Goal: Navigation & Orientation: Find specific page/section

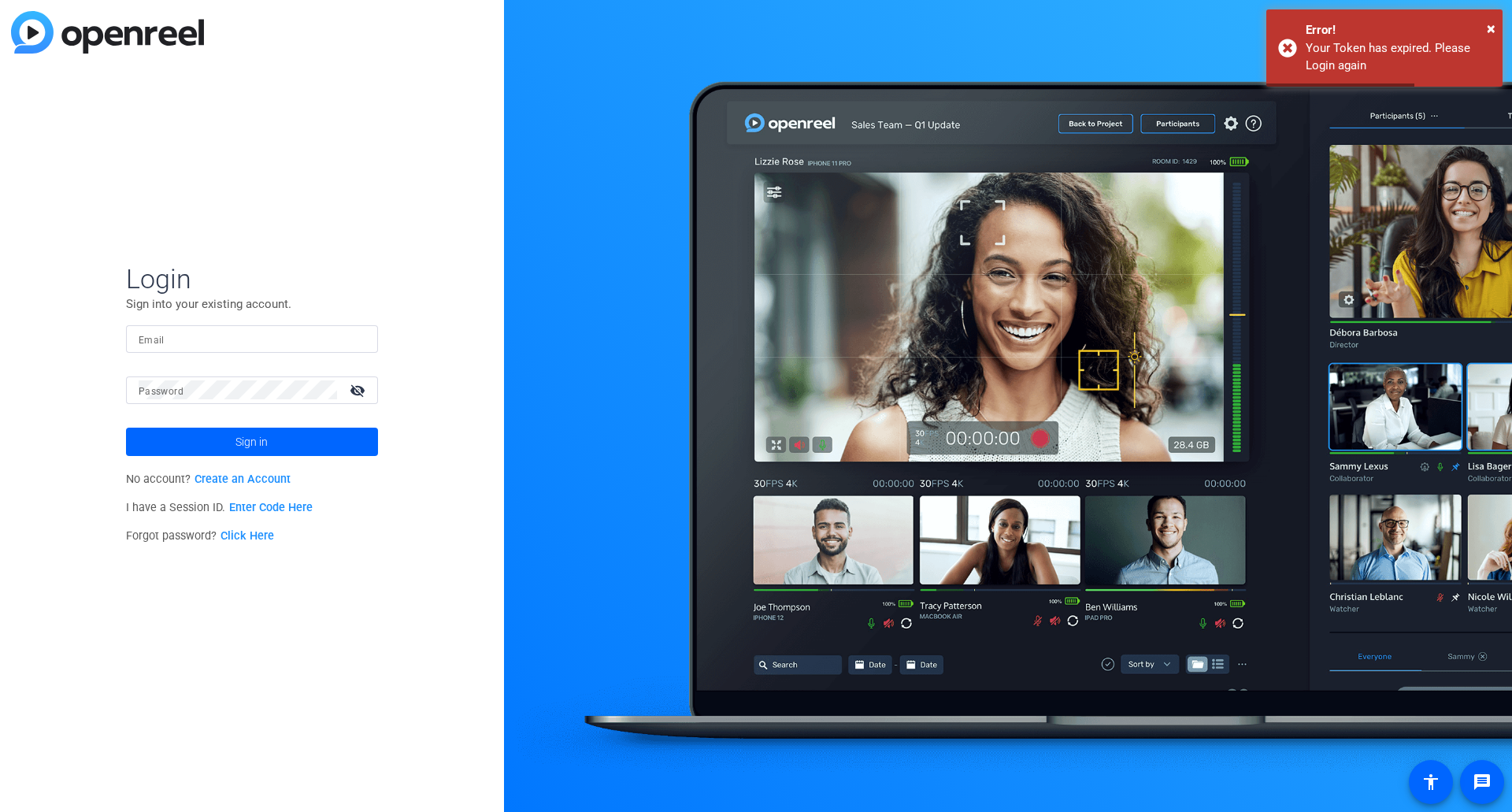
click at [162, 337] on mat-label "Email" at bounding box center [151, 341] width 26 height 11
click at [162, 337] on input "Email" at bounding box center [252, 339] width 227 height 19
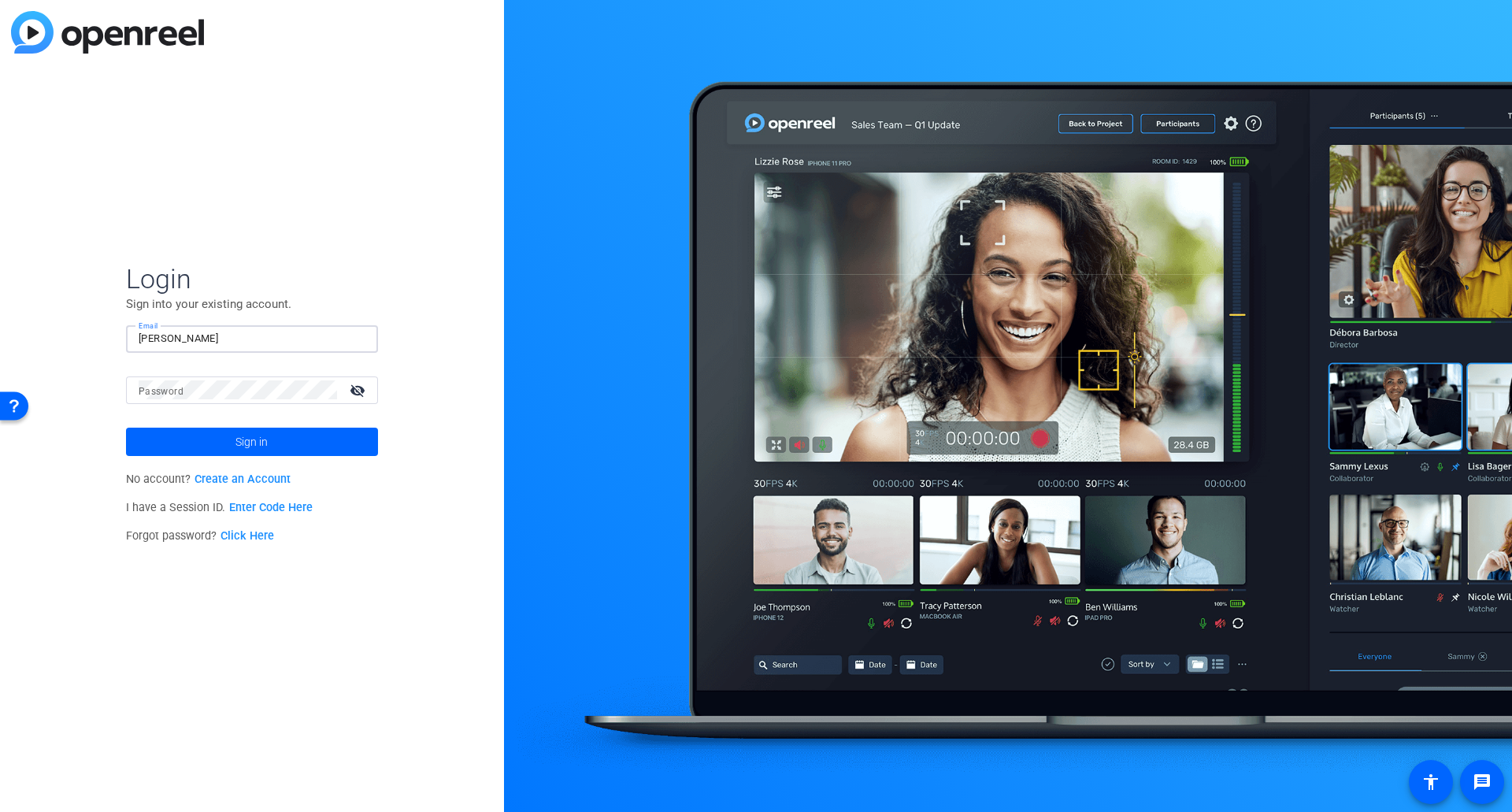
type input "[PERSON_NAME][EMAIL_ADDRESS][PERSON_NAME][DOMAIN_NAME]"
click at [360, 389] on mat-icon "visibility_off" at bounding box center [359, 390] width 38 height 23
click at [308, 444] on span at bounding box center [251, 442] width 252 height 38
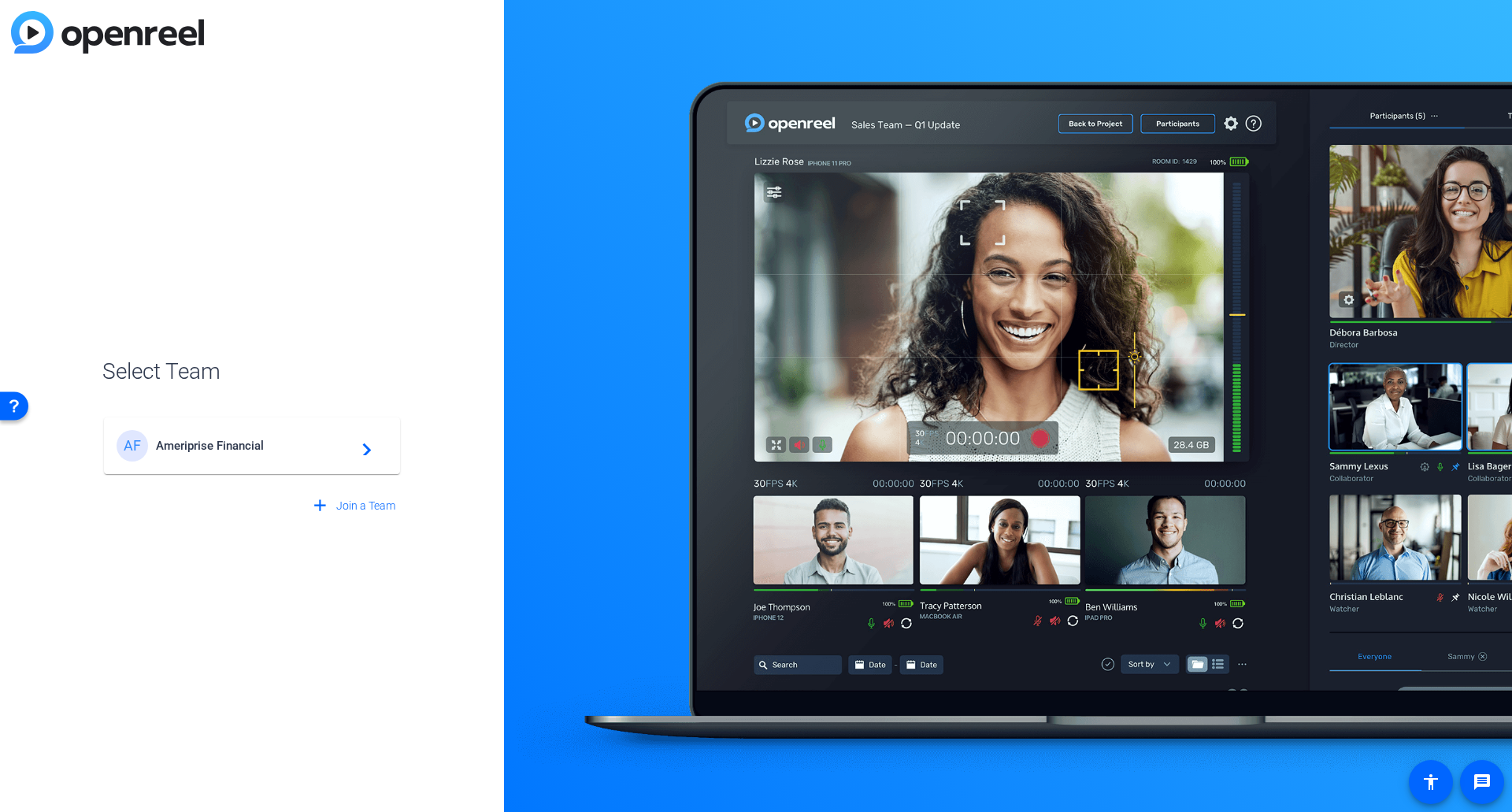
click at [300, 442] on span "Ameriprise Financial" at bounding box center [254, 446] width 197 height 14
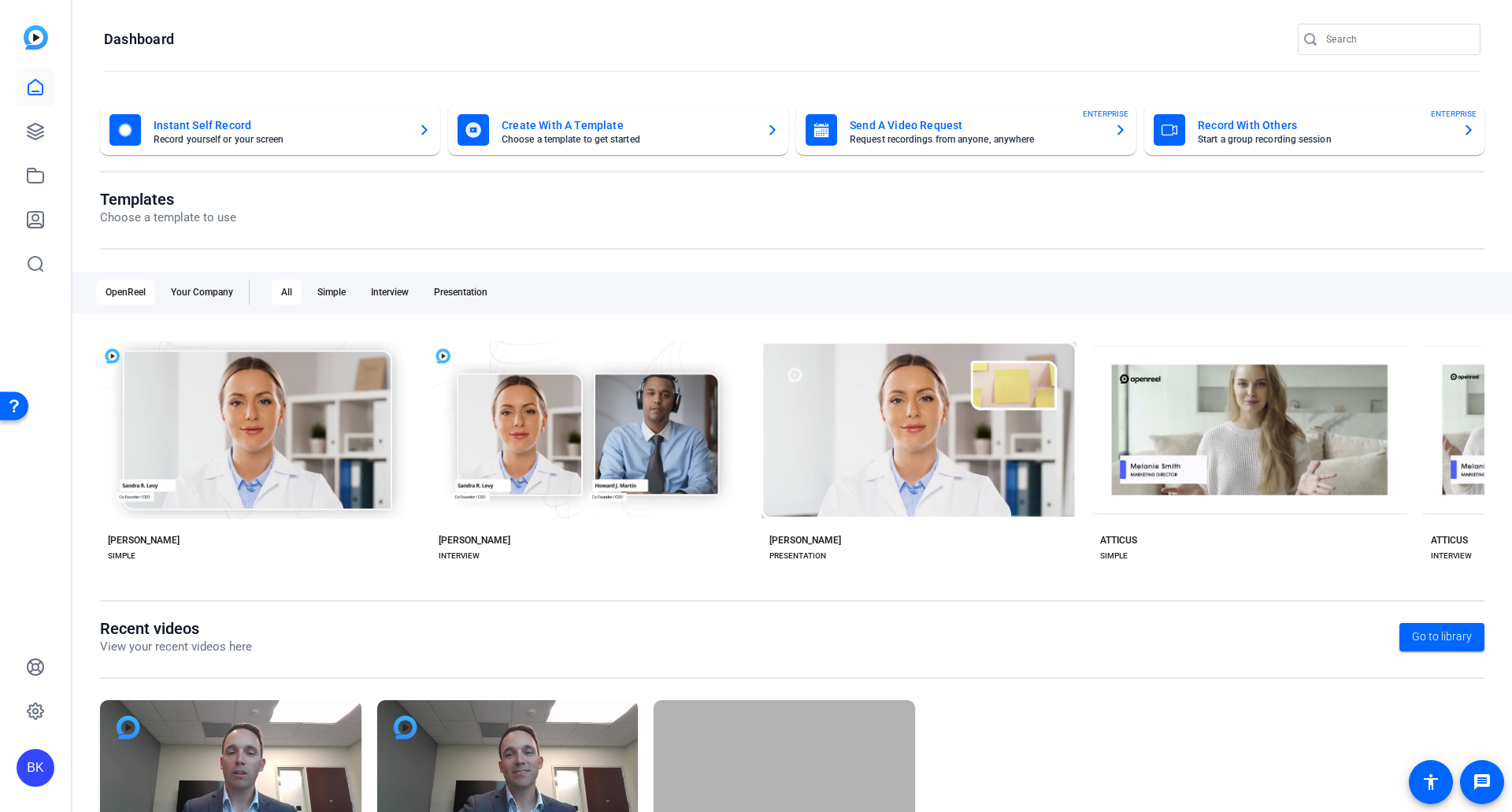
scroll to position [119, 0]
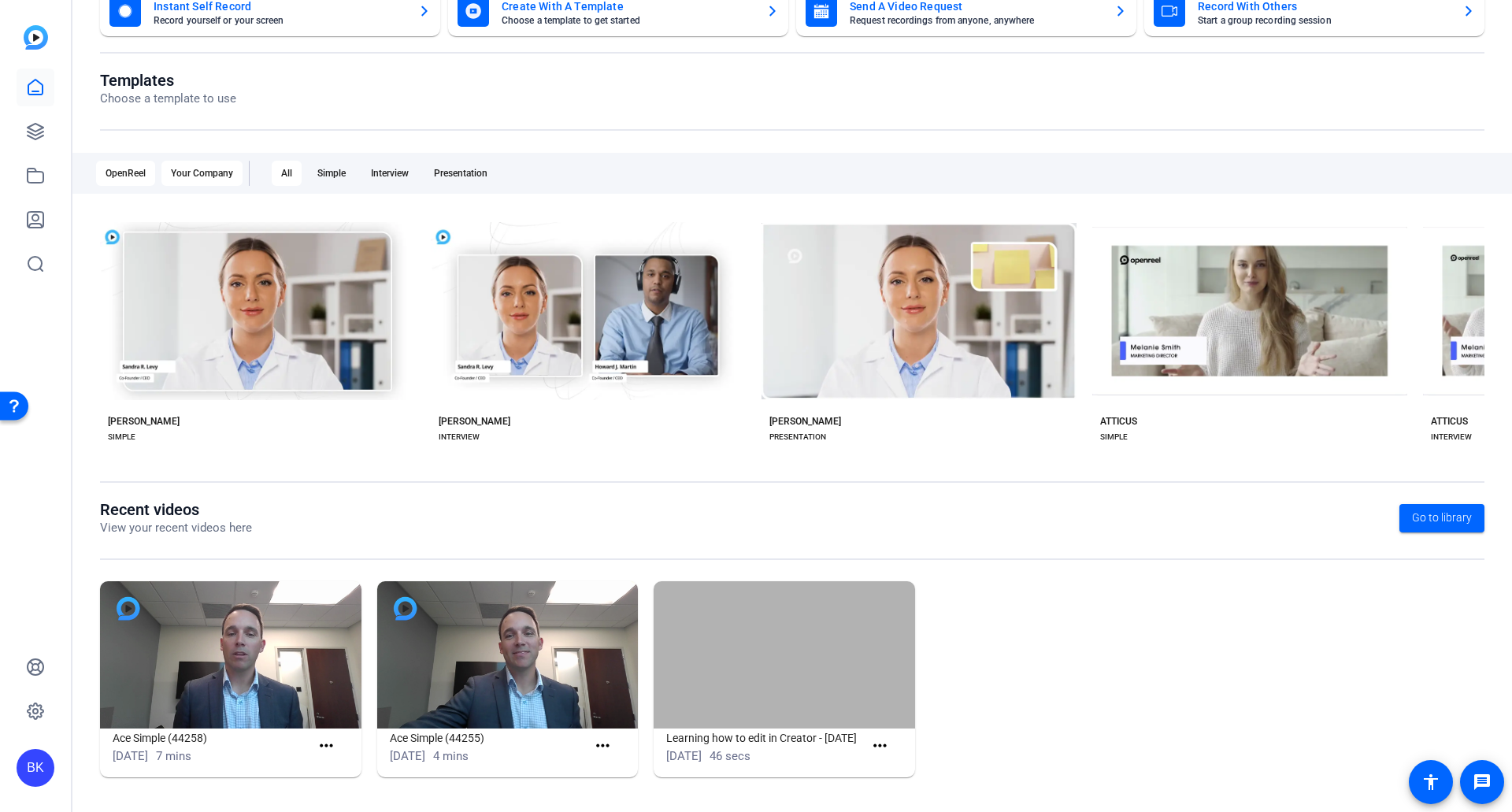
click at [210, 164] on div "Your Company" at bounding box center [202, 173] width 81 height 25
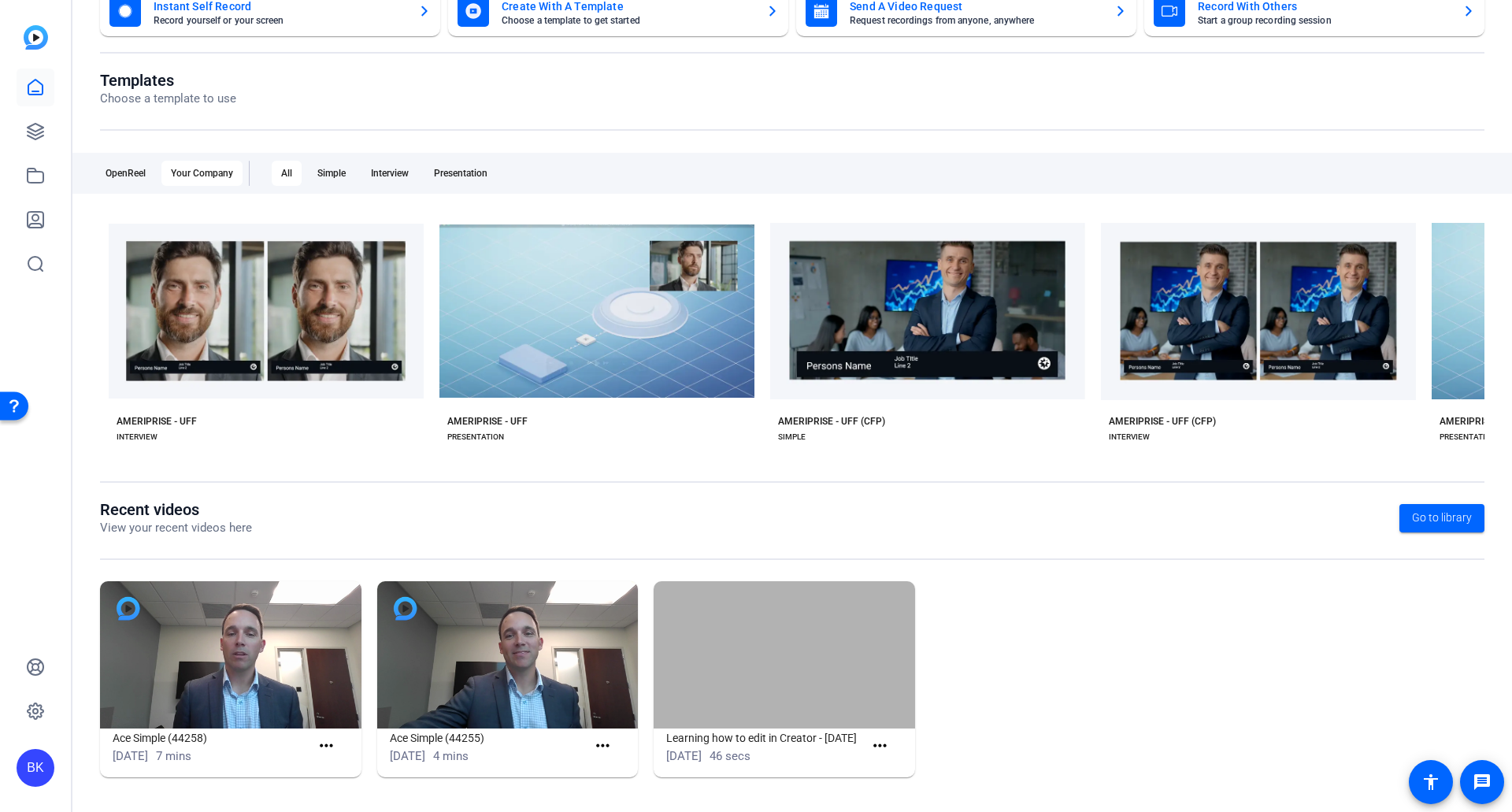
scroll to position [0, 323]
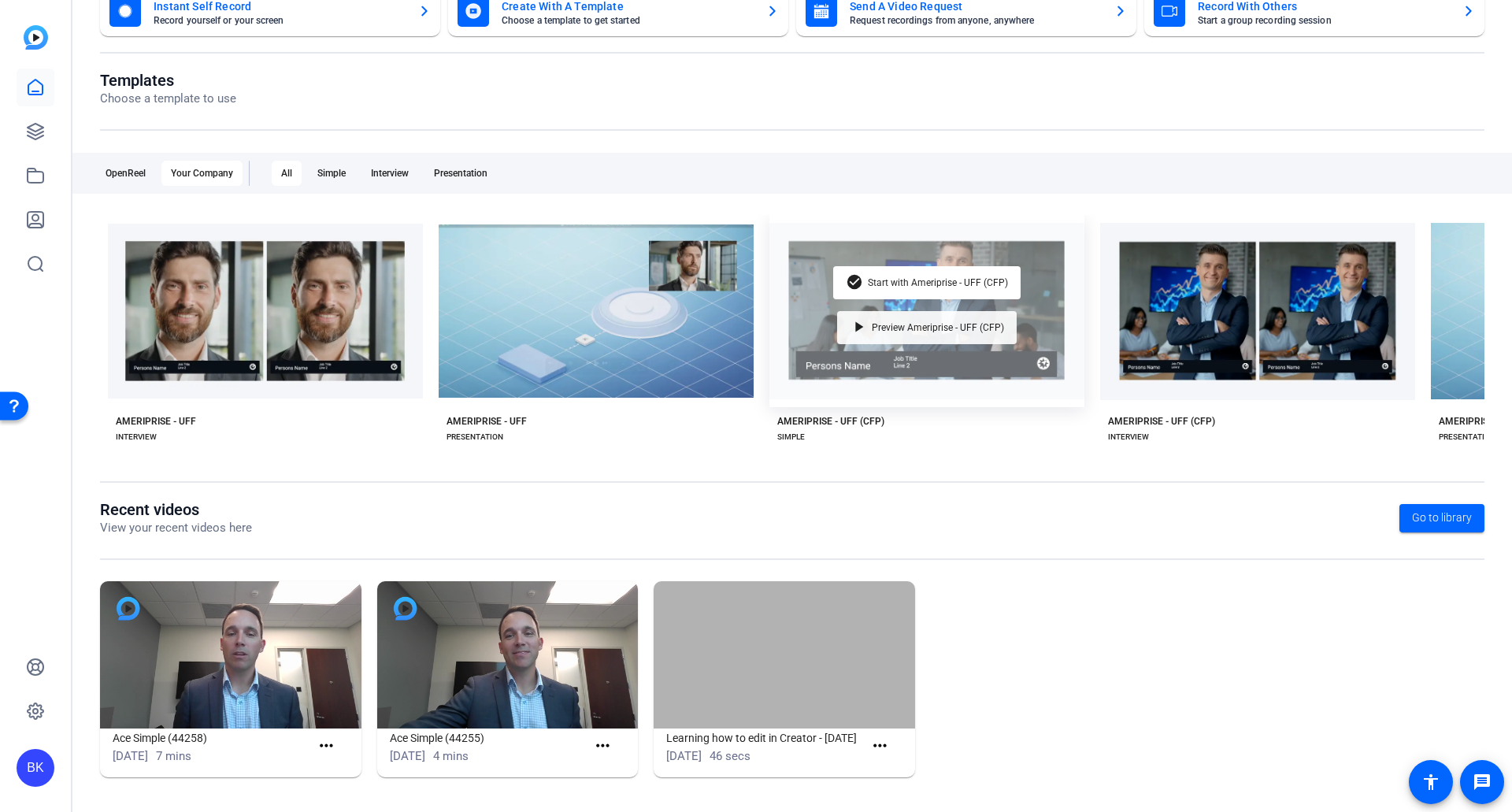
click at [920, 324] on span "Preview Ameriprise - UFF (CFP)" at bounding box center [938, 327] width 132 height 10
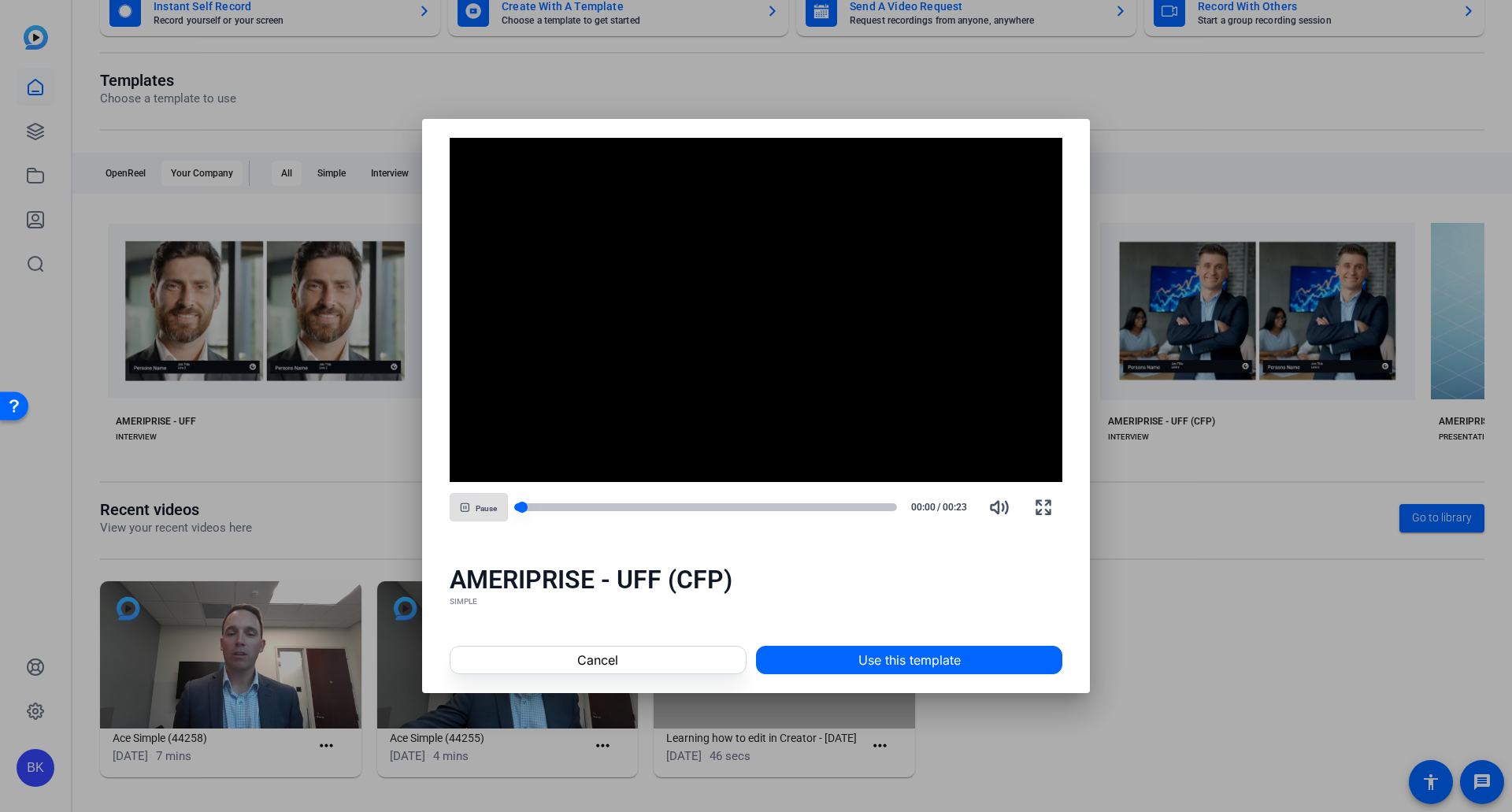
click at [621, 509] on div at bounding box center [706, 507] width 384 height 8
click at [754, 503] on div at bounding box center [706, 507] width 384 height 11
click at [1157, 626] on div at bounding box center [756, 406] width 1512 height 812
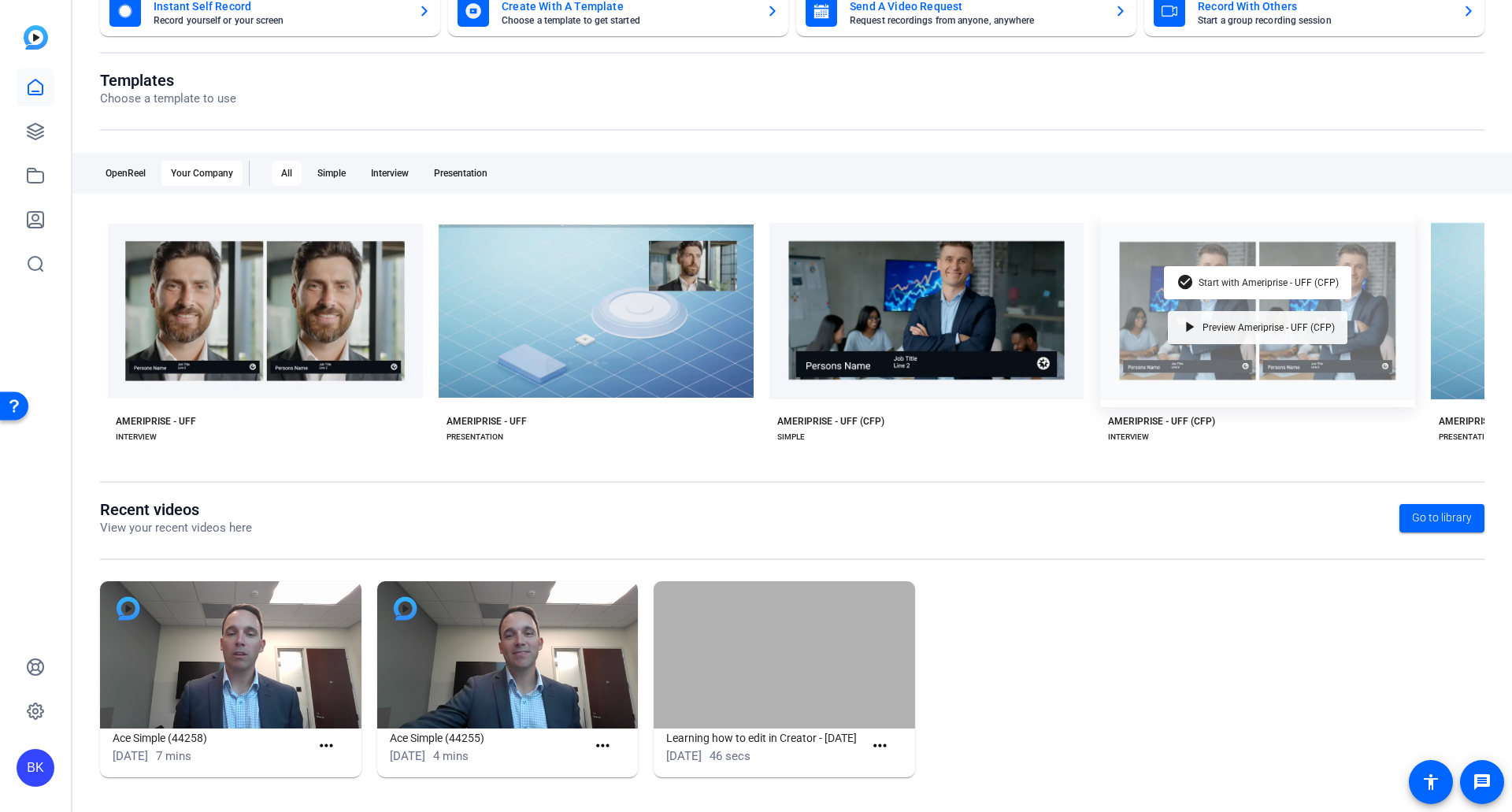
click at [1224, 326] on span "Preview Ameriprise - UFF (CFP)" at bounding box center [1268, 327] width 132 height 10
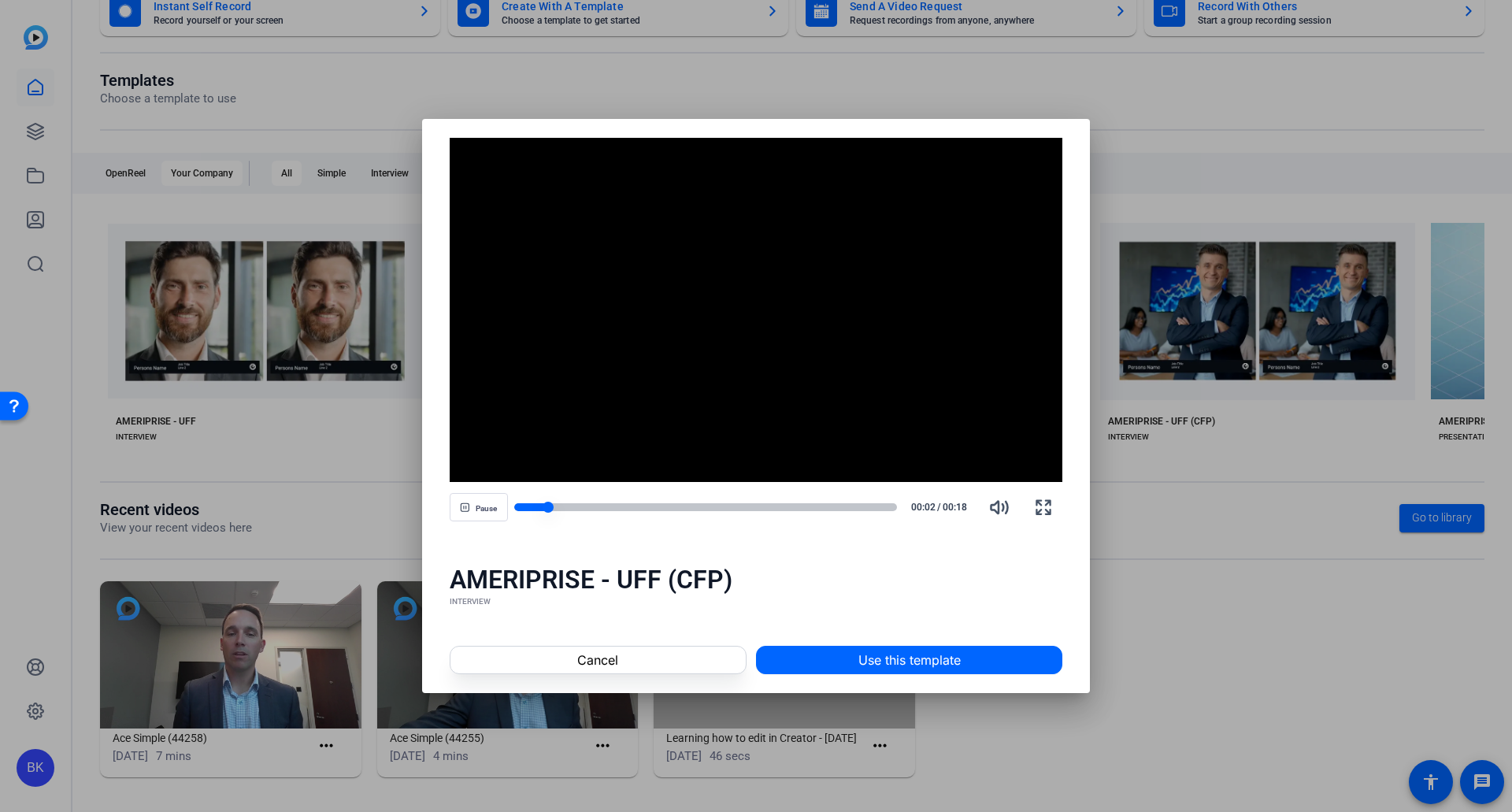
click at [834, 506] on div at bounding box center [706, 507] width 384 height 8
click at [1125, 531] on div at bounding box center [756, 406] width 1512 height 812
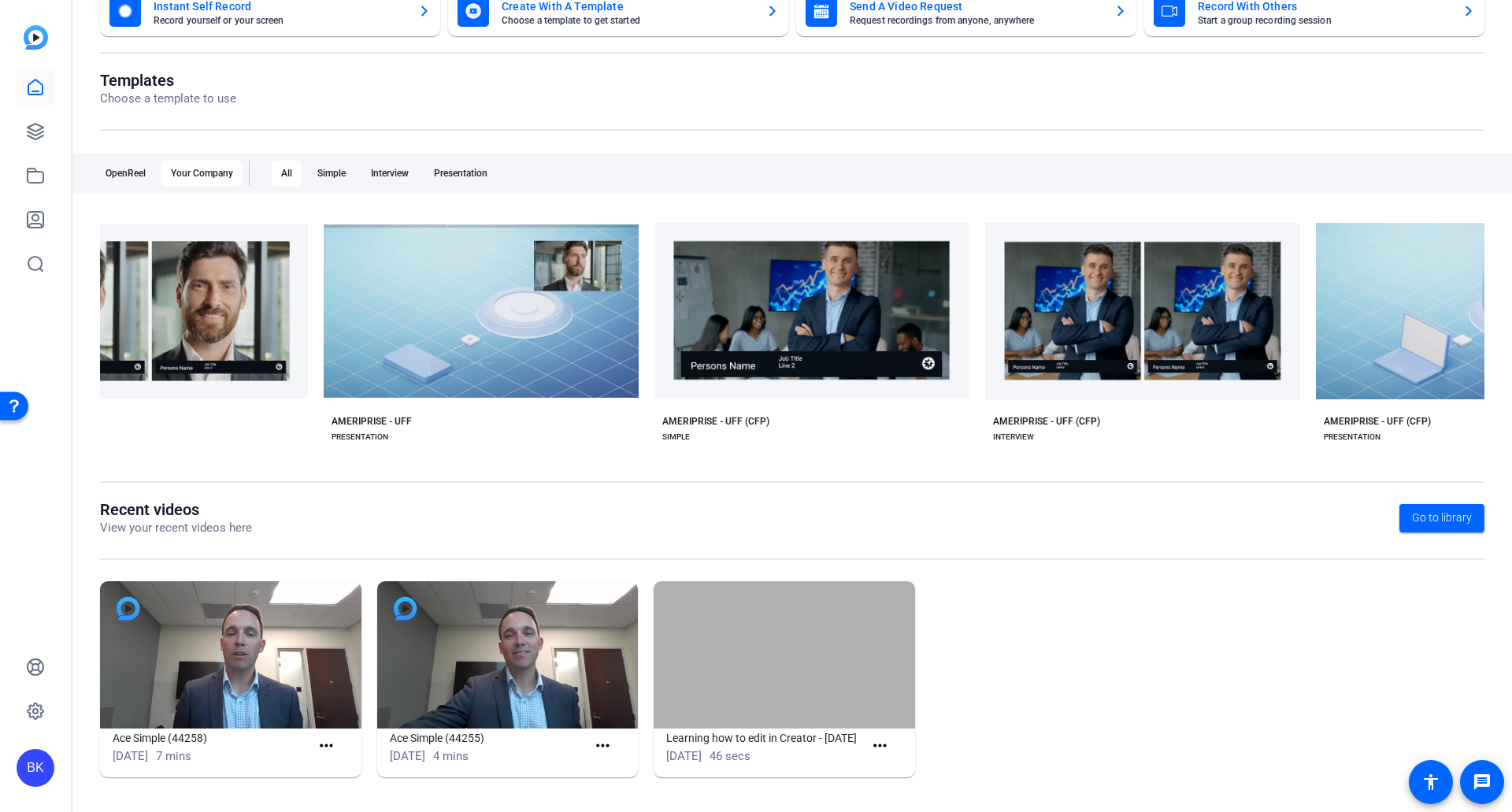
scroll to position [0, 592]
